Goal: Entertainment & Leisure: Consume media (video, audio)

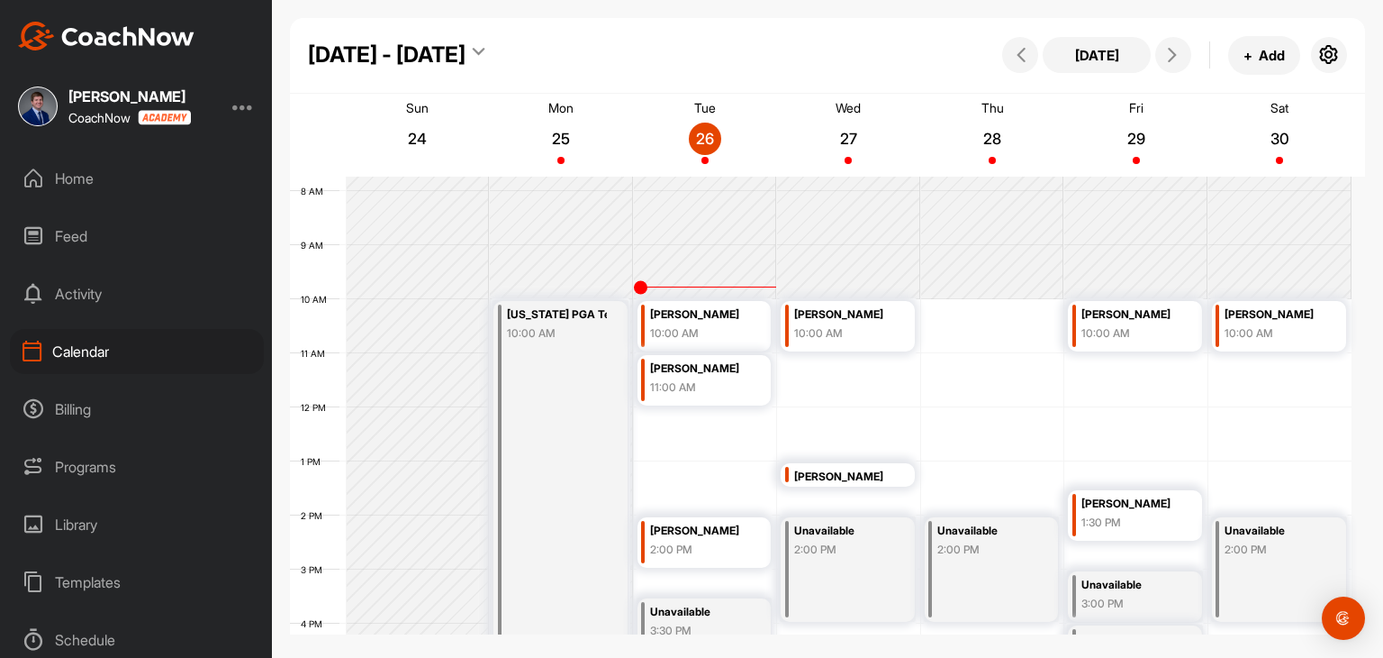
scroll to position [403, 0]
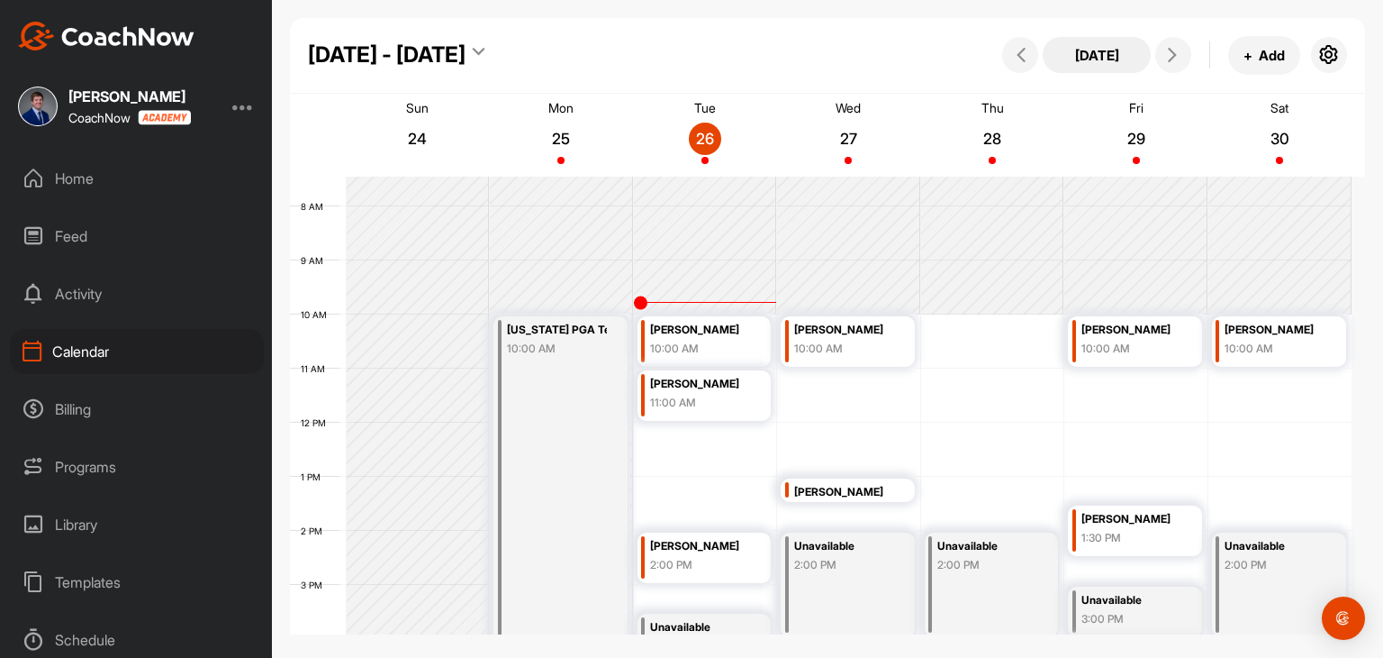
click at [1109, 62] on button "[DATE]" at bounding box center [1097, 55] width 108 height 36
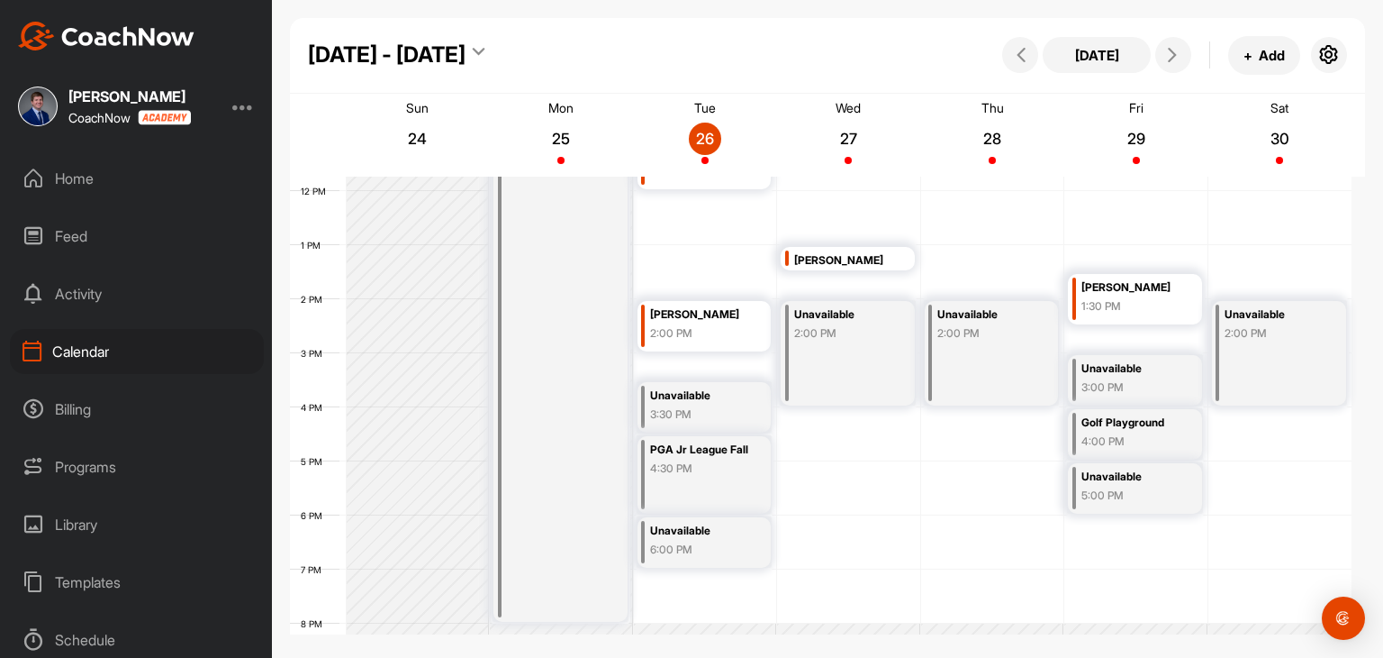
scroll to position [659, 0]
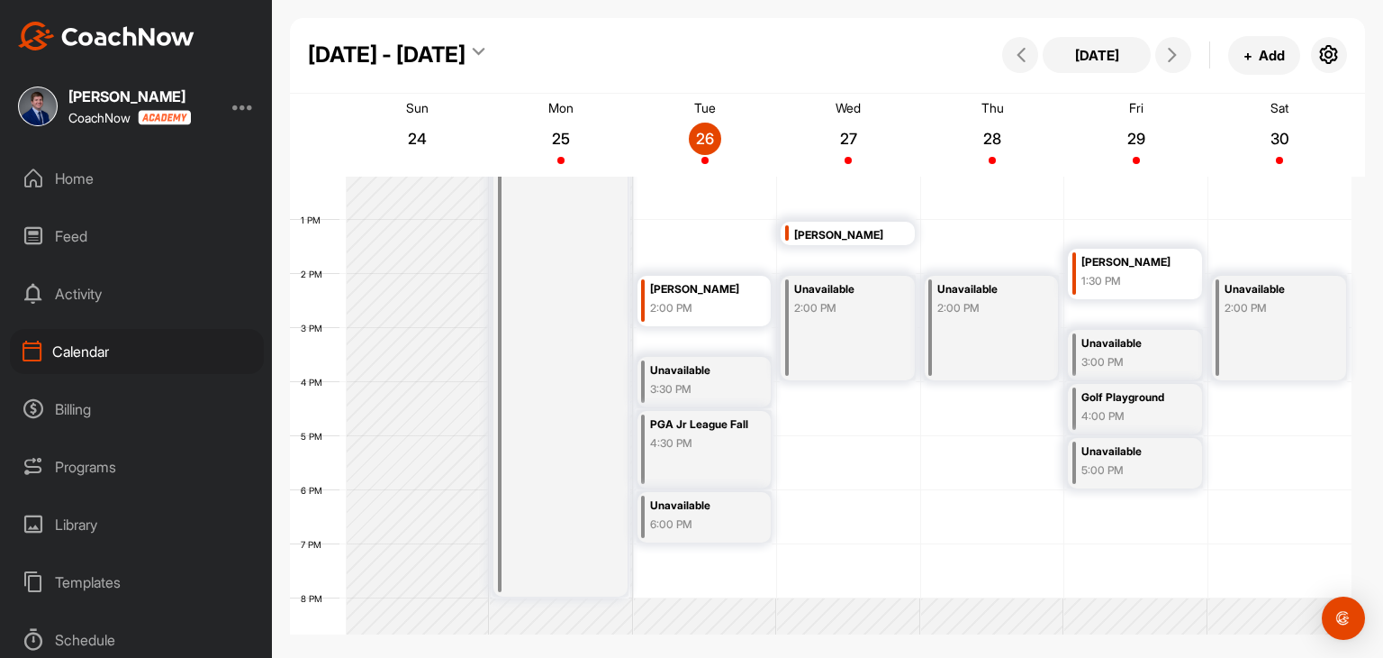
click at [131, 194] on div "Home" at bounding box center [137, 178] width 254 height 45
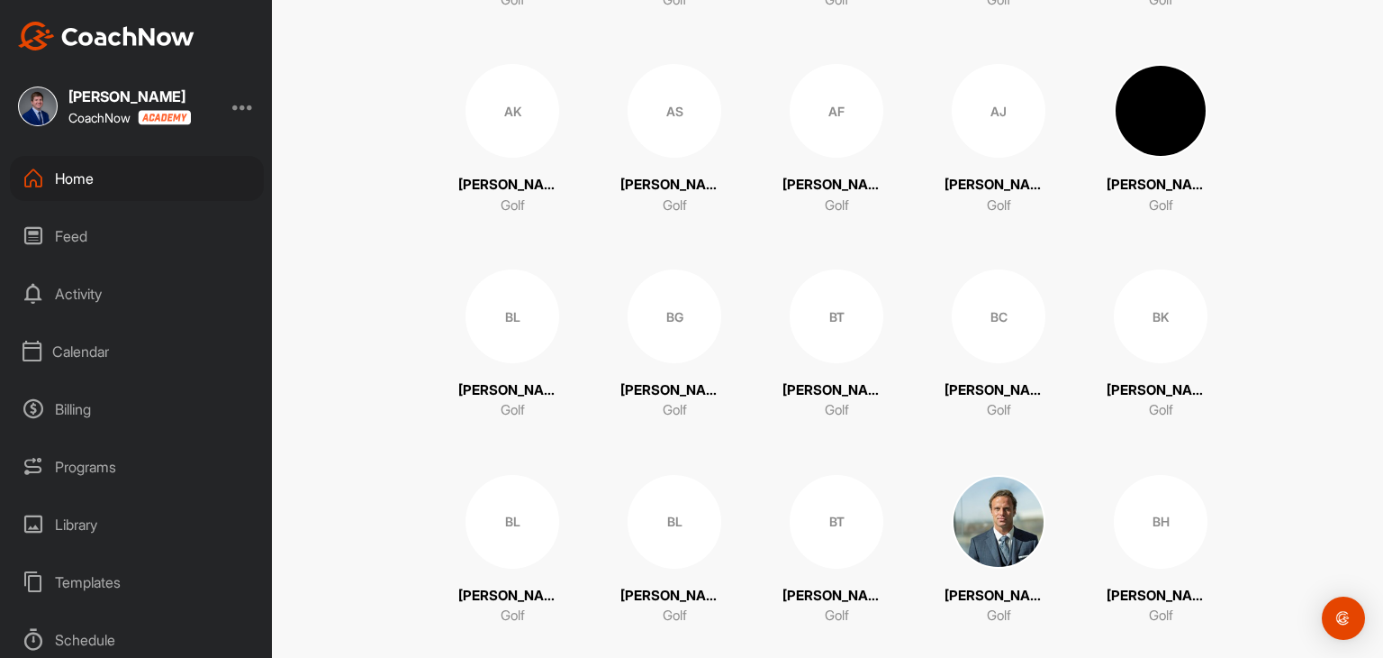
scroll to position [811, 0]
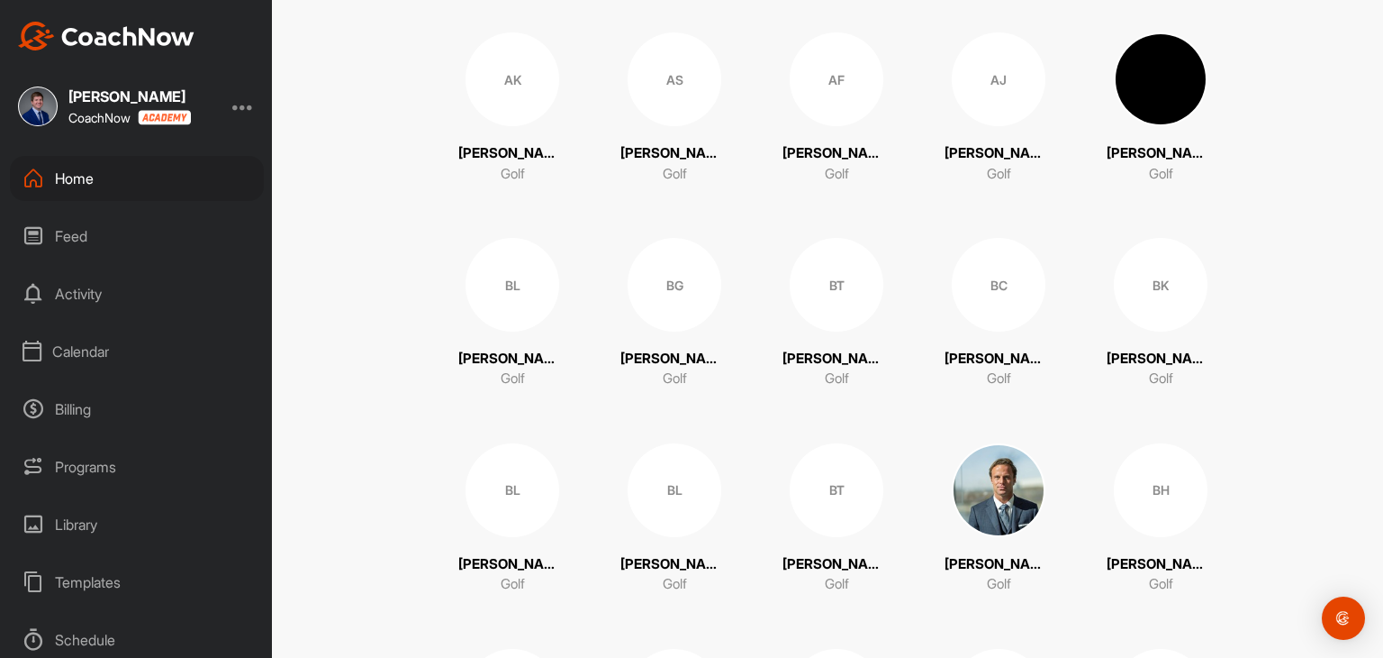
click at [656, 512] on div "BL" at bounding box center [675, 490] width 94 height 94
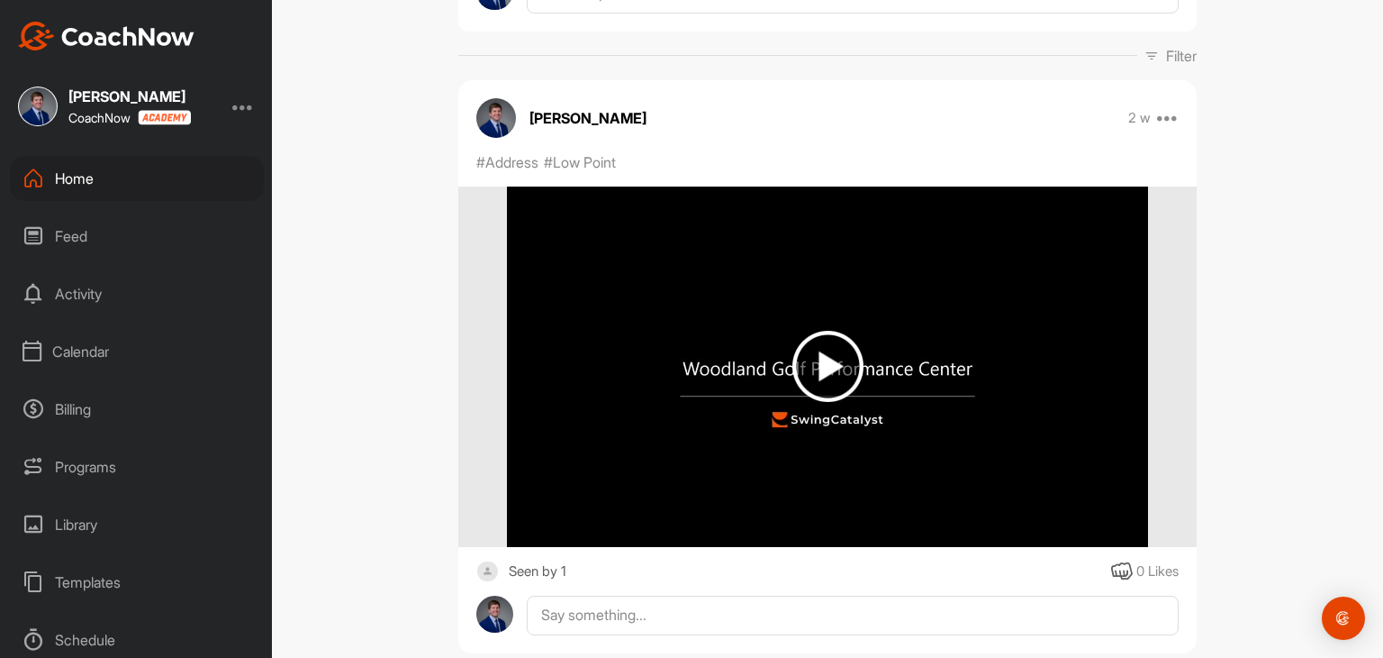
scroll to position [237, 0]
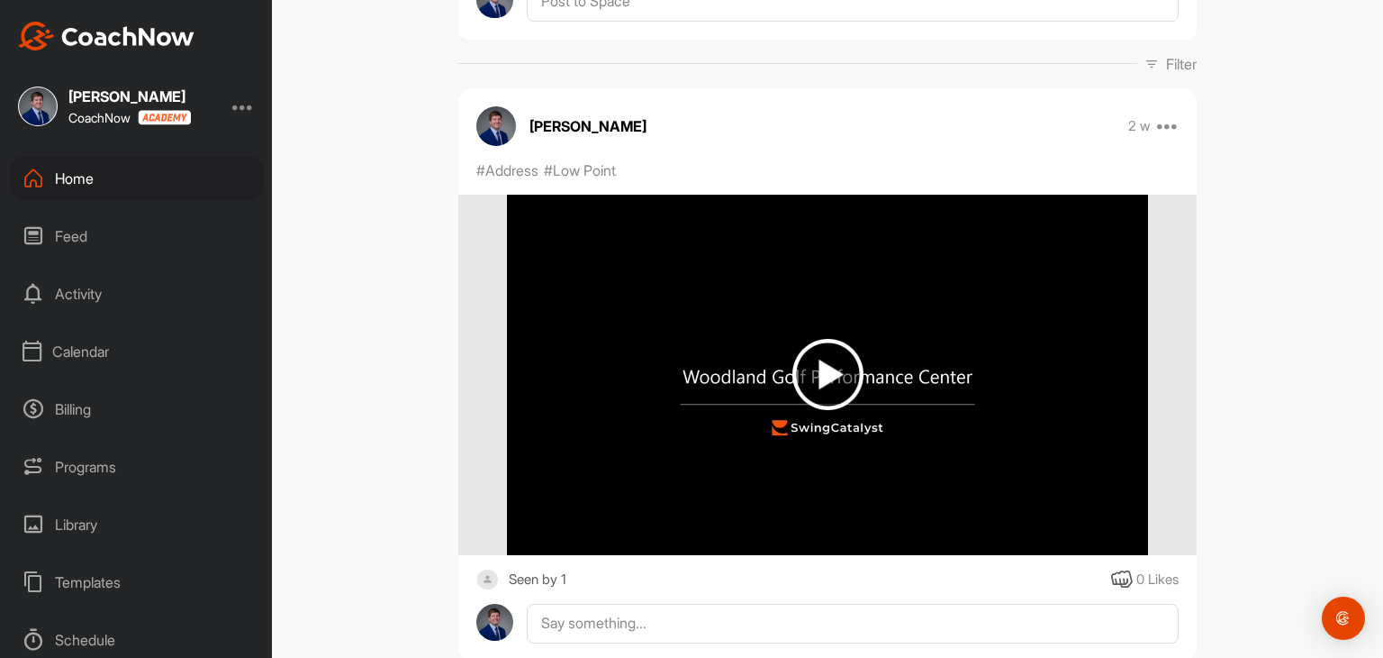
click at [841, 394] on img at bounding box center [828, 374] width 71 height 71
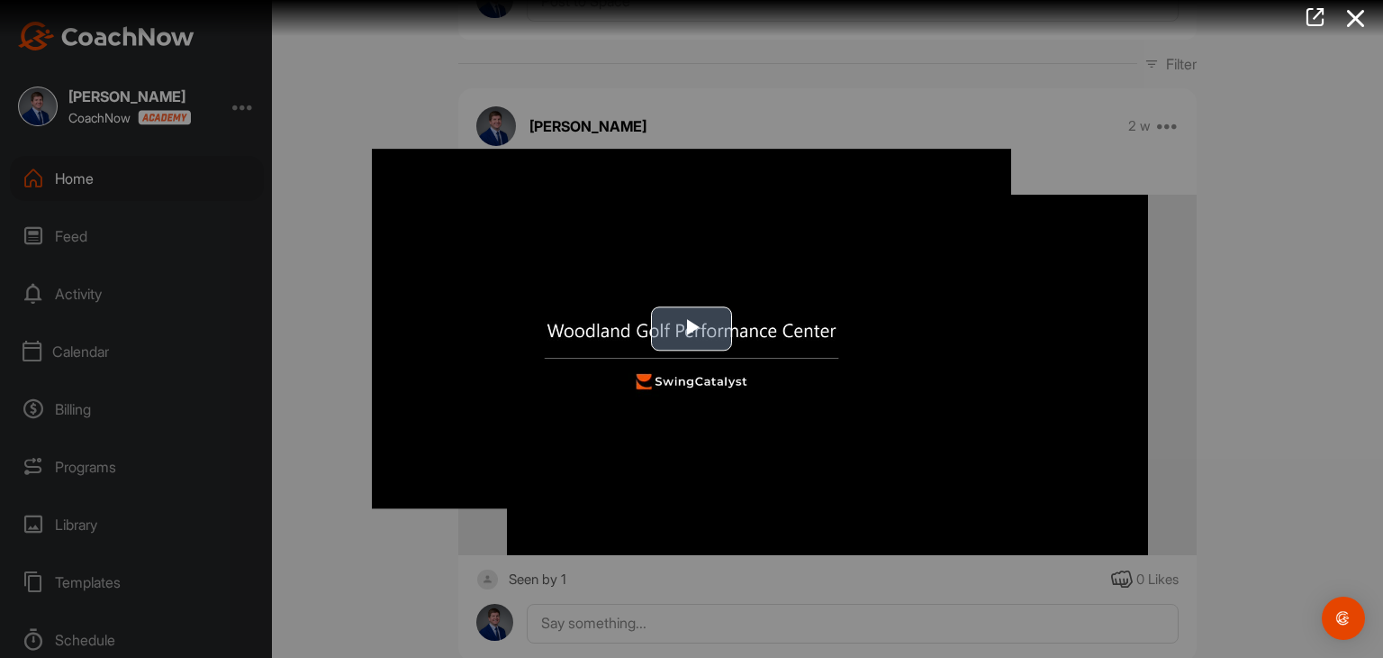
click at [692, 329] on span "Video Player" at bounding box center [692, 329] width 0 height 0
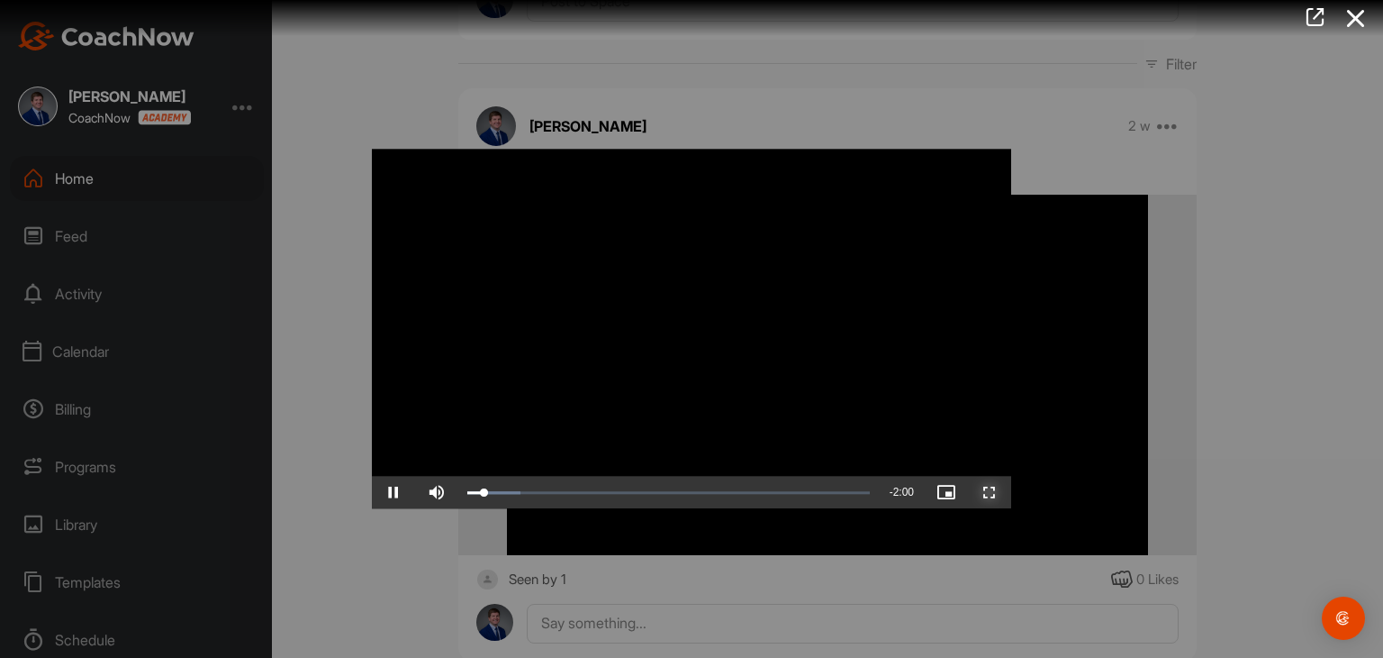
click at [997, 493] on span "Video Player" at bounding box center [989, 493] width 43 height 0
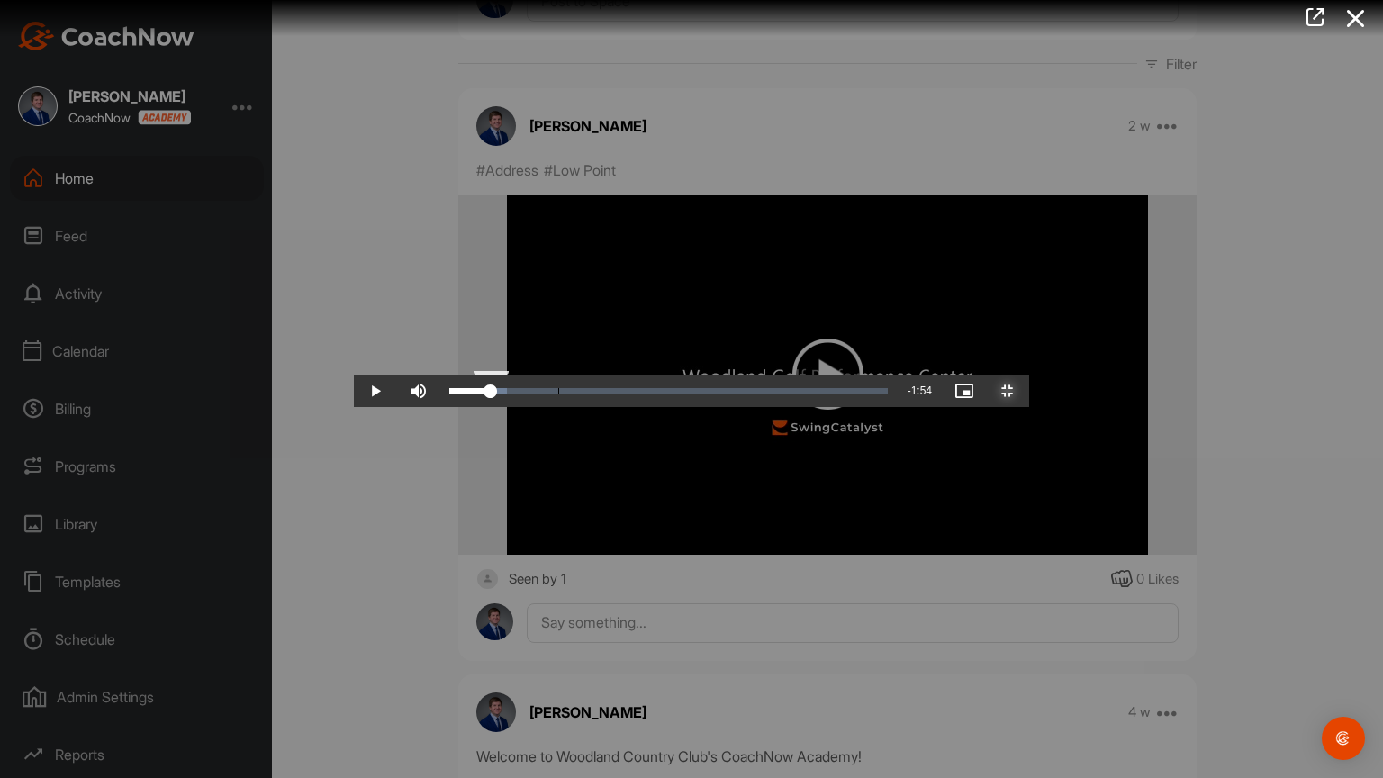
click at [449, 394] on div "Loaded : 13.25% 0:11 0:11" at bounding box center [668, 390] width 439 height 5
click at [440, 407] on div "Loaded : 13.25% 0:25 0:16" at bounding box center [668, 391] width 457 height 32
click at [440, 407] on div "Loaded : 13.25% 0:31 0:25" at bounding box center [668, 391] width 457 height 32
click at [501, 407] on div "Loaded : 28.90% 0:43 0:32" at bounding box center [668, 391] width 457 height 32
click at [569, 394] on div "Loaded : 38.84% 0:50 0:44" at bounding box center [668, 390] width 439 height 5
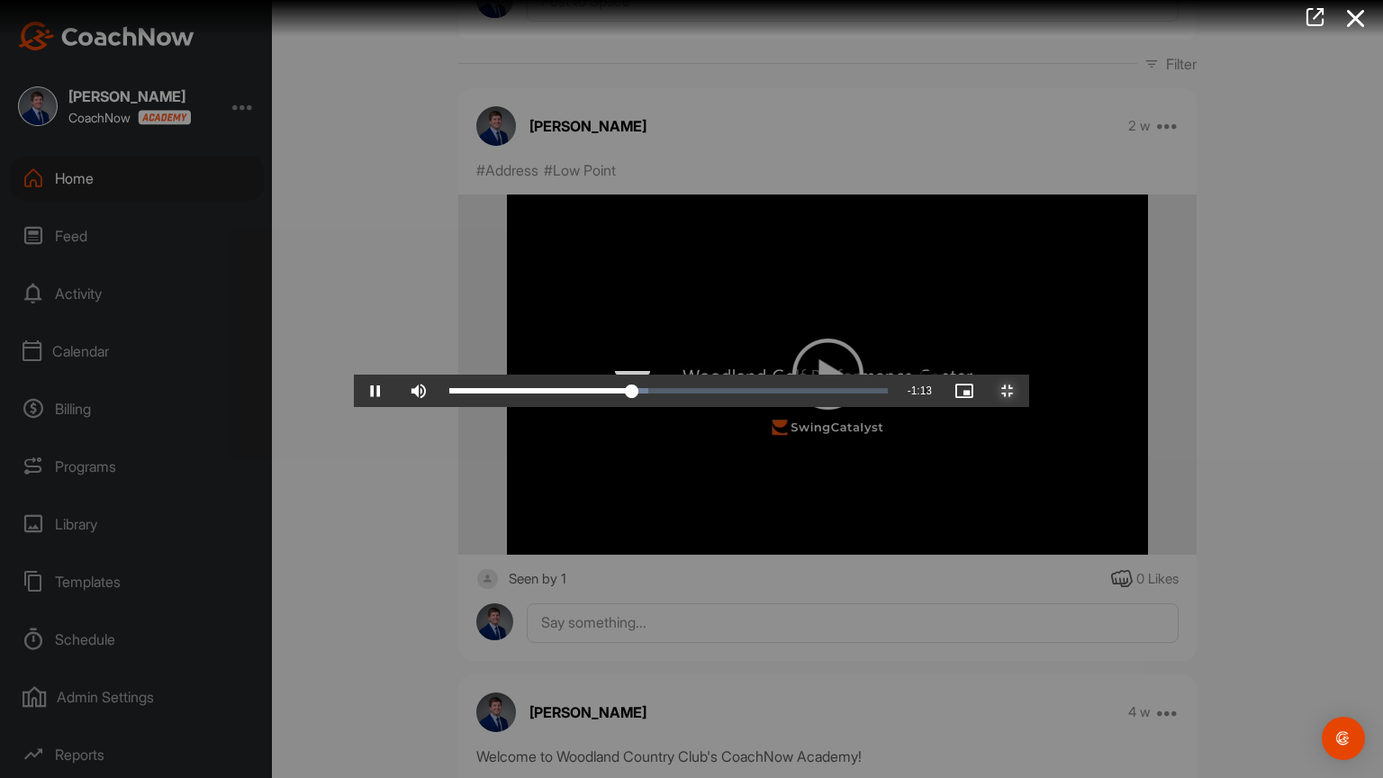
click at [593, 394] on div "Loaded : 45.44% 0:51 0:52" at bounding box center [668, 390] width 439 height 5
click at [616, 394] on div "Loaded : 47.84% 0:56 0:56" at bounding box center [668, 390] width 439 height 5
click at [676, 407] on div "Loaded : 47.84% 1:02 0:57" at bounding box center [668, 391] width 457 height 32
click at [1073, 394] on div "1:08" at bounding box center [1073, 390] width 1 height 5
click at [782, 407] on div "Loaded : 58.68% 1:15 1:15" at bounding box center [668, 391] width 457 height 32
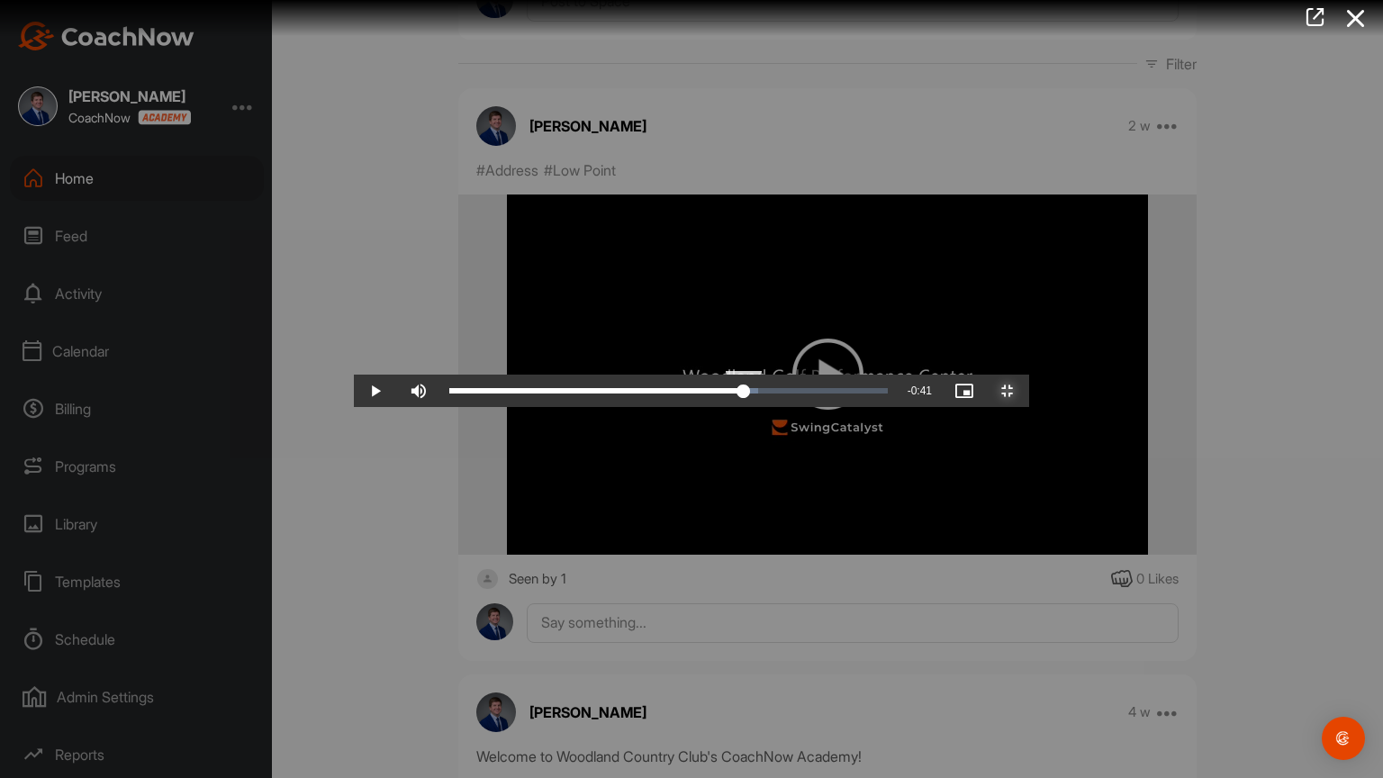
click at [865, 407] on div "Loaded : 70.40% 1:24 1:15" at bounding box center [668, 391] width 457 height 32
click at [1253, 394] on div "1:27" at bounding box center [1253, 390] width 1 height 5
click at [897, 407] on div "Loaded : 78.43% 1:31 1:29" at bounding box center [668, 391] width 457 height 32
click at [897, 407] on div "Loaded : 85.66% 1:37 1:37" at bounding box center [668, 391] width 457 height 32
click at [941, 371] on video "Video Player" at bounding box center [692, 389] width 676 height 36
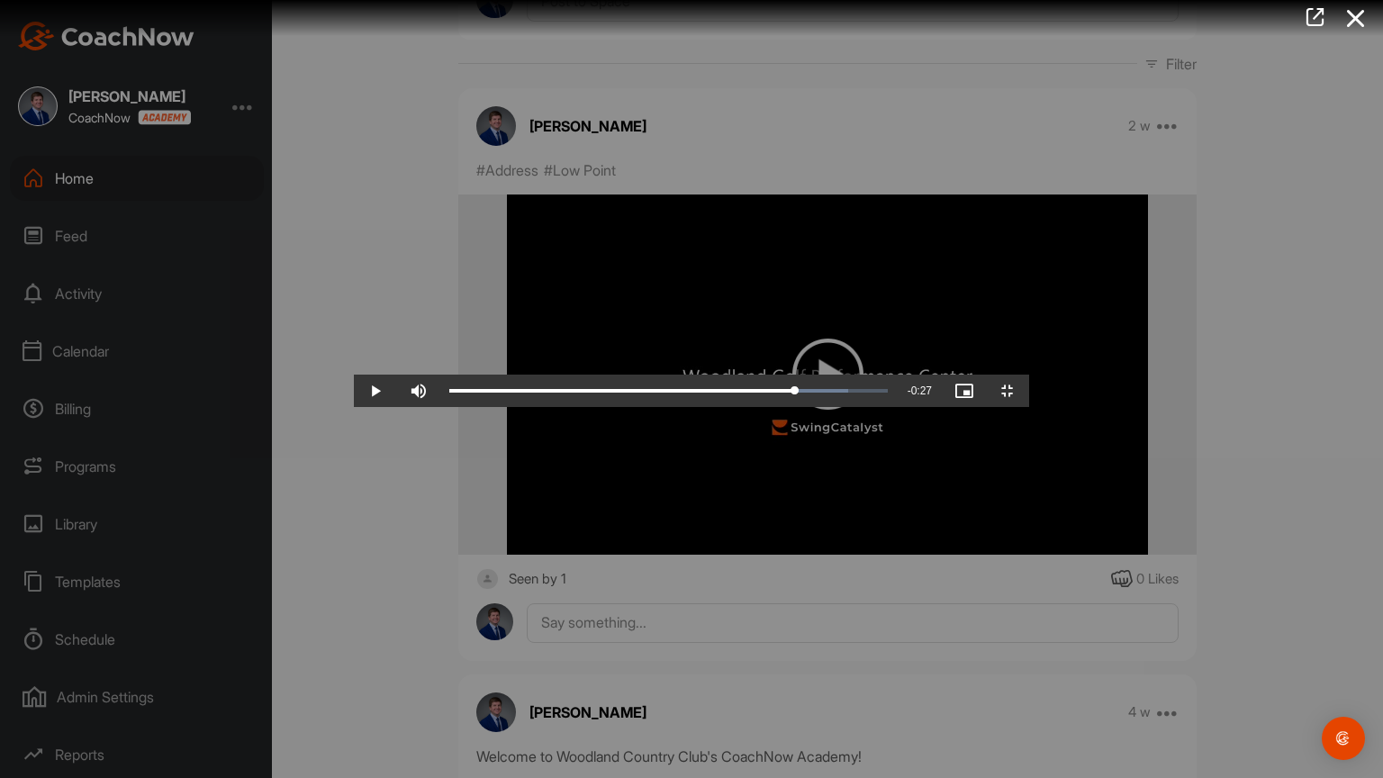
click at [954, 371] on video "Video Player" at bounding box center [692, 389] width 676 height 36
click at [1029, 391] on span "Video Player" at bounding box center [1007, 391] width 43 height 0
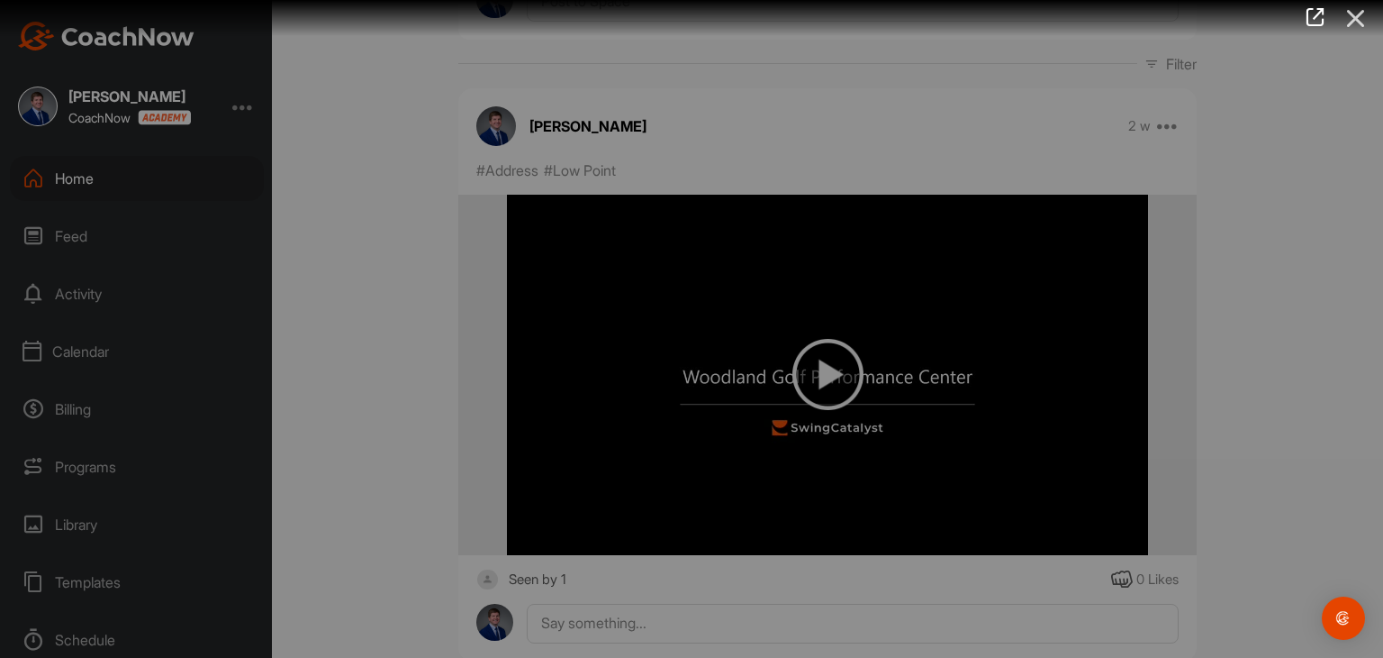
click at [1356, 16] on icon at bounding box center [1356, 18] width 41 height 33
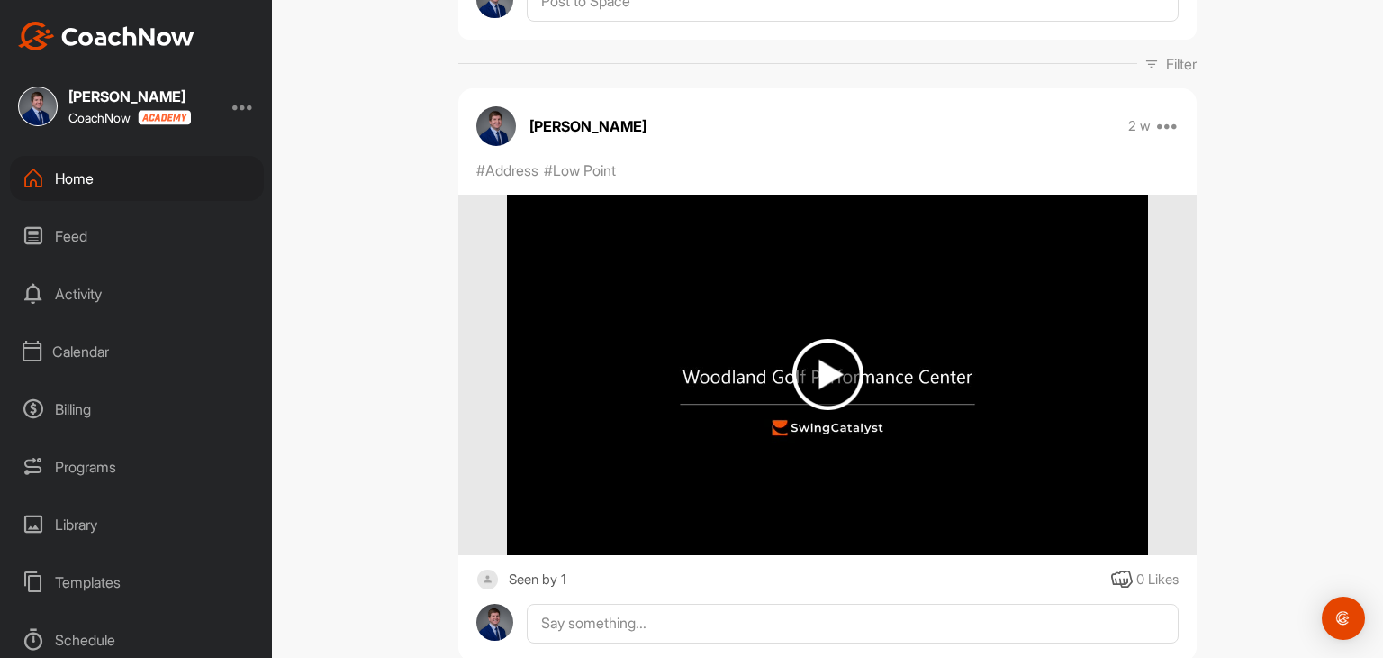
click at [72, 177] on div "Home" at bounding box center [137, 178] width 254 height 45
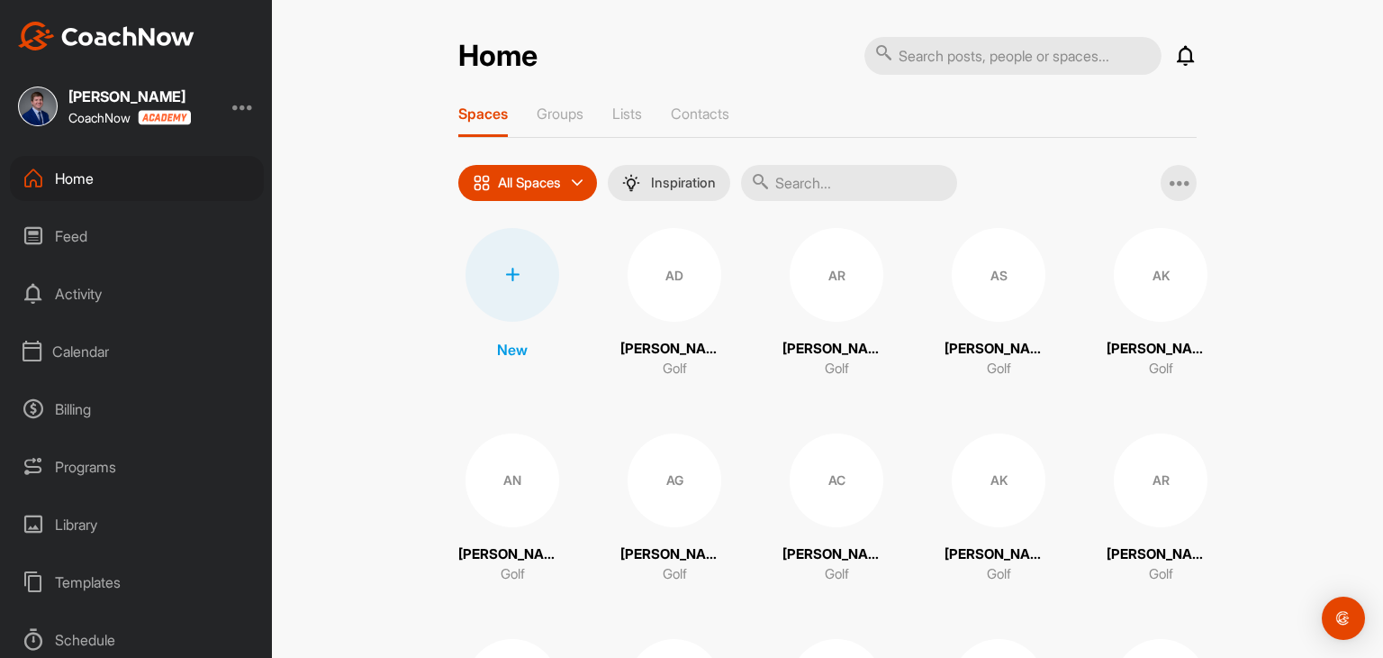
click at [84, 344] on div "Calendar" at bounding box center [137, 351] width 254 height 45
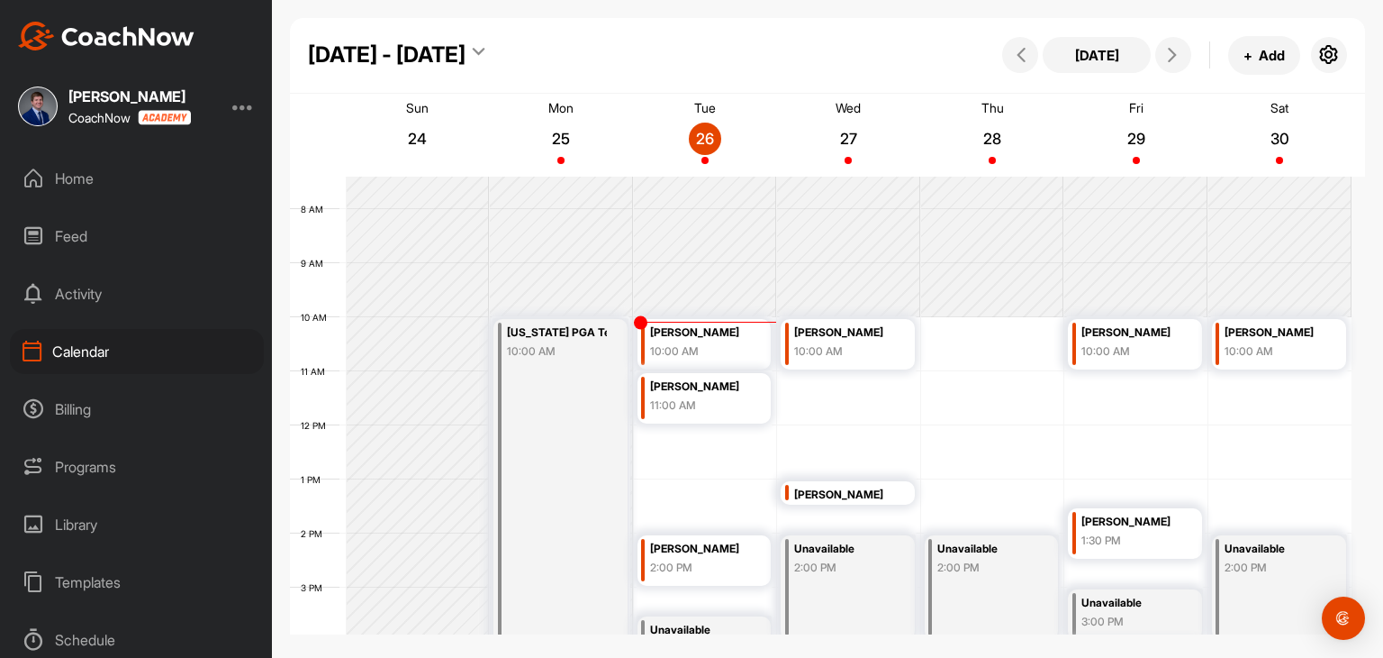
scroll to position [403, 0]
